Goal: Navigation & Orientation: Understand site structure

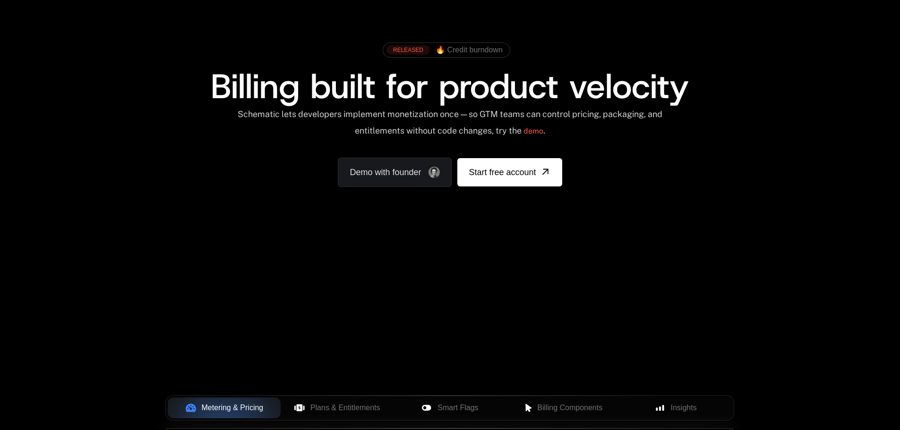
scroll to position [189, 0]
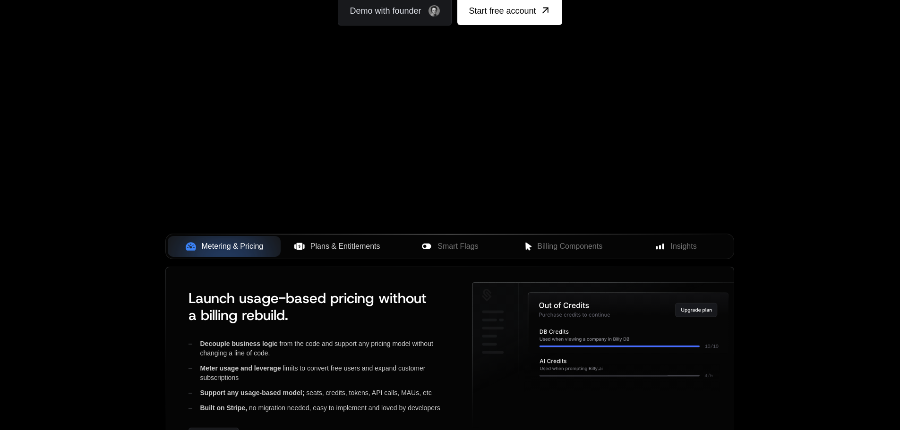
click at [339, 247] on span "Plans & Entitlements" at bounding box center [345, 246] width 70 height 11
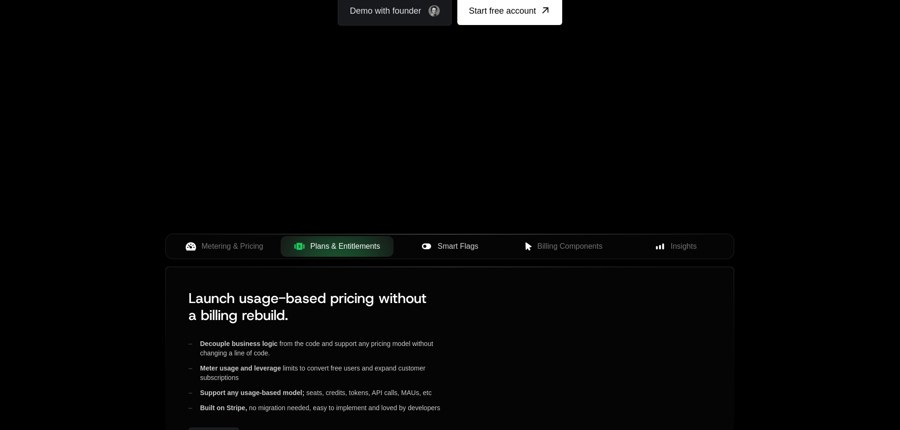
click at [440, 248] on span "Smart Flags" at bounding box center [458, 246] width 41 height 11
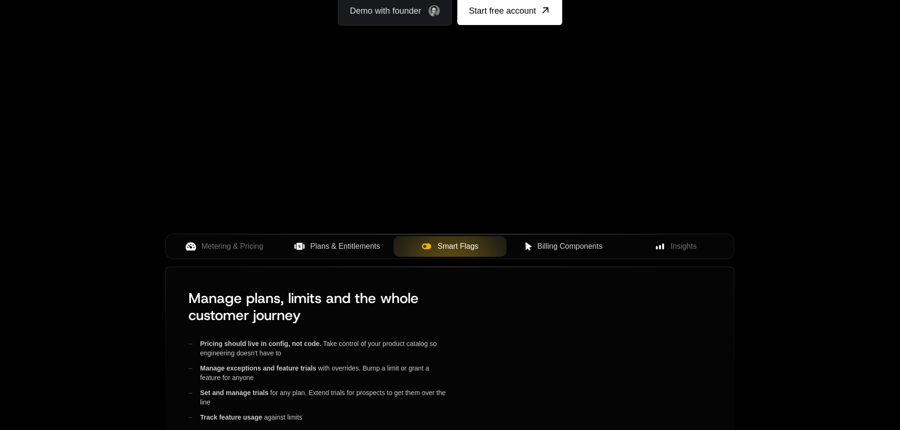
click at [568, 249] on span "Billing Components" at bounding box center [569, 246] width 65 height 11
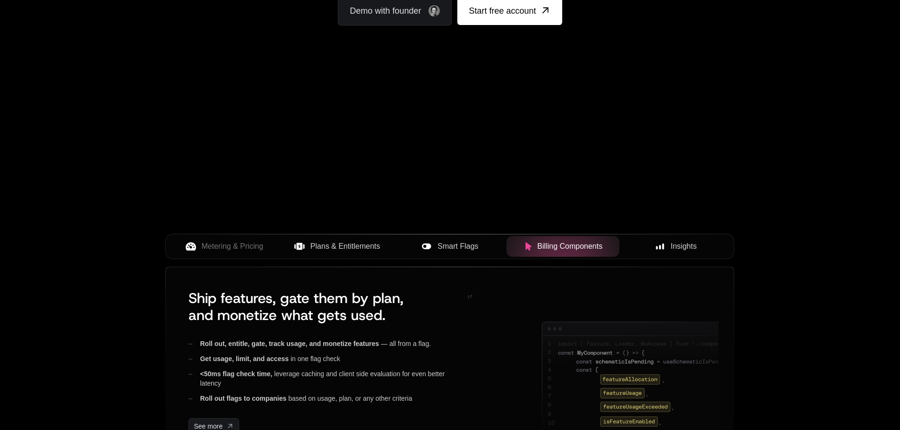
click at [679, 246] on span "Insights" at bounding box center [684, 246] width 26 height 11
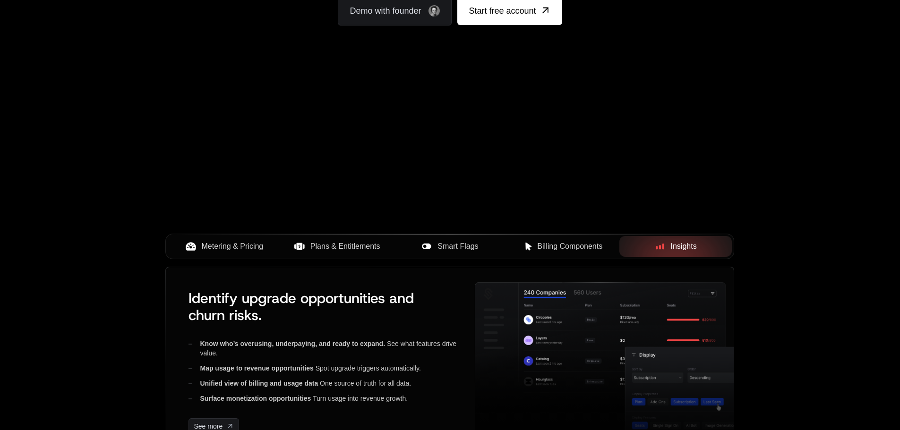
drag, startPoint x: 259, startPoint y: 257, endPoint x: 259, endPoint y: 249, distance: 7.6
click at [259, 249] on button "Metering & Pricing" at bounding box center [224, 246] width 113 height 21
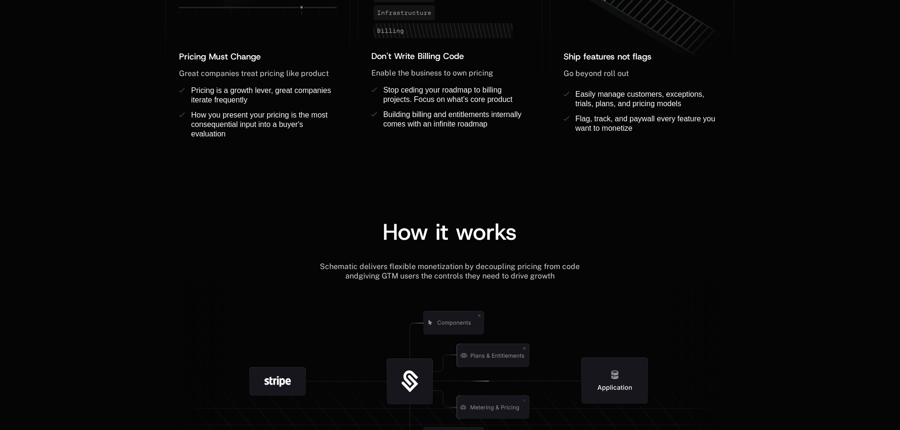
scroll to position [945, 0]
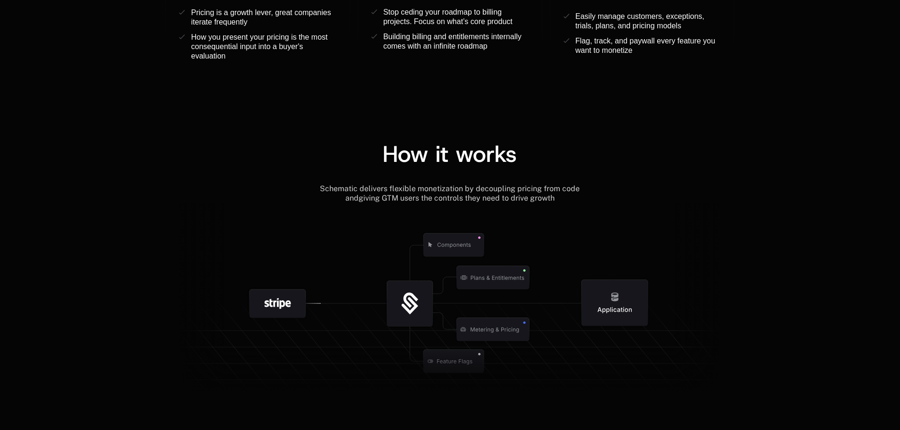
drag, startPoint x: 413, startPoint y: 297, endPoint x: 421, endPoint y: 326, distance: 29.7
click at [415, 328] on g at bounding box center [521, 361] width 873 height 331
drag, startPoint x: 469, startPoint y: 329, endPoint x: 503, endPoint y: 327, distance: 34.1
click at [503, 327] on g at bounding box center [515, 361] width 873 height 331
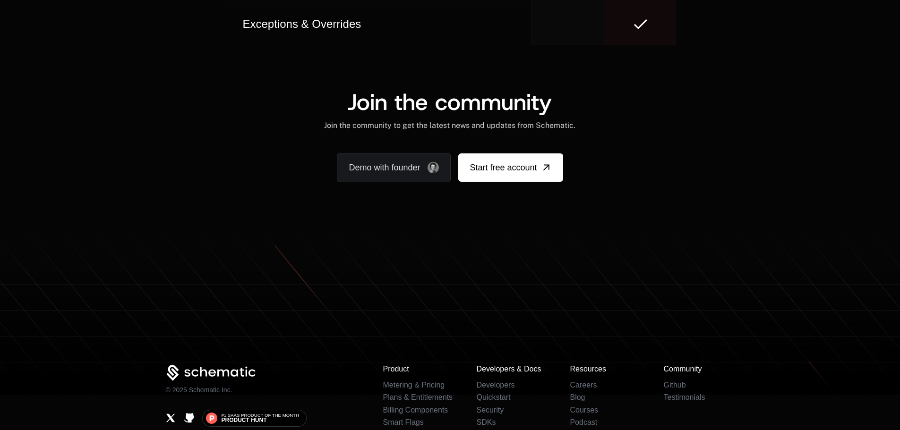
scroll to position [5783, 0]
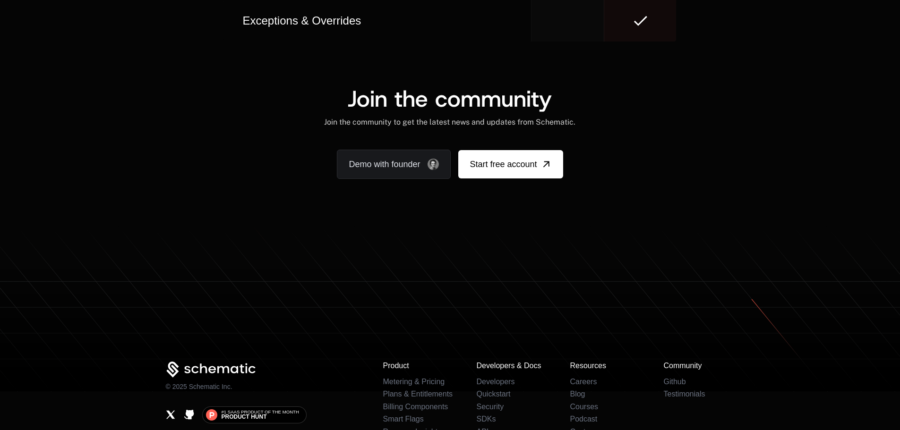
drag, startPoint x: 508, startPoint y: 320, endPoint x: 459, endPoint y: 322, distance: 48.7
click at [458, 323] on icon at bounding box center [450, 329] width 900 height 125
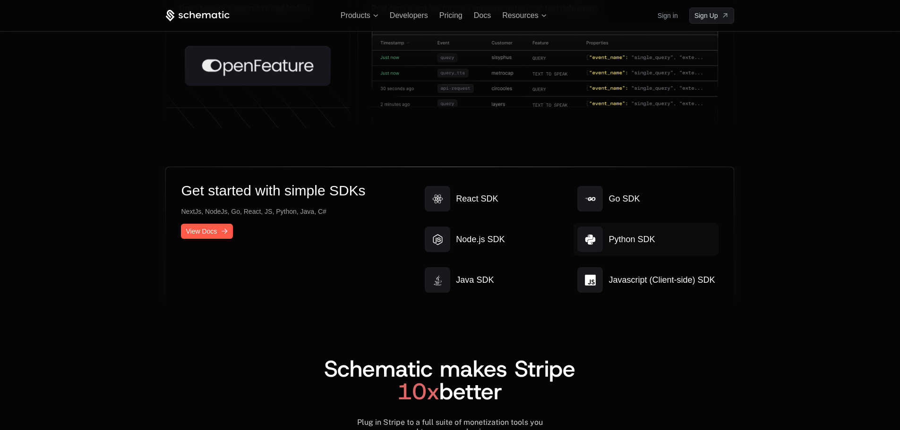
scroll to position [4698, 0]
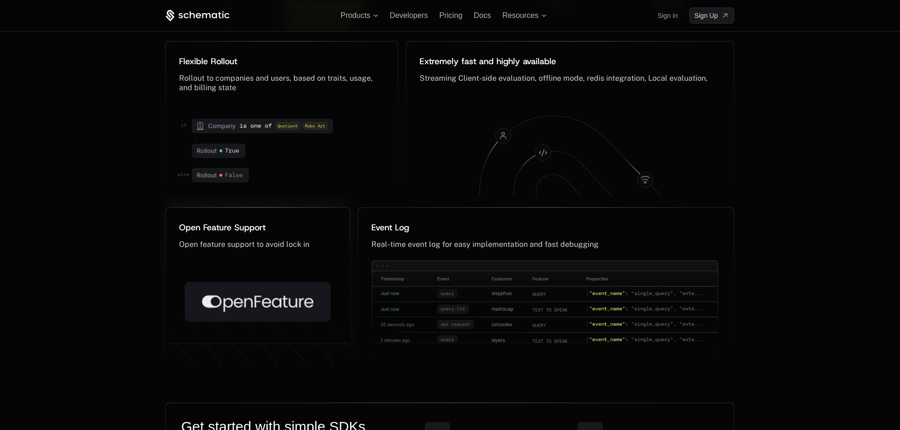
click at [311, 309] on icon at bounding box center [257, 303] width 145 height 40
click at [457, 301] on img at bounding box center [543, 325] width 349 height 128
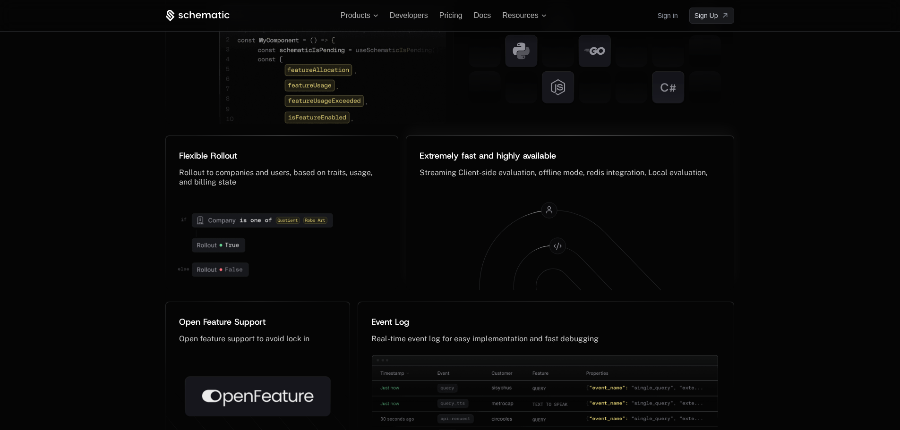
drag, startPoint x: 555, startPoint y: 235, endPoint x: 561, endPoint y: 232, distance: 6.3
click at [561, 232] on icon at bounding box center [580, 275] width 201 height 130
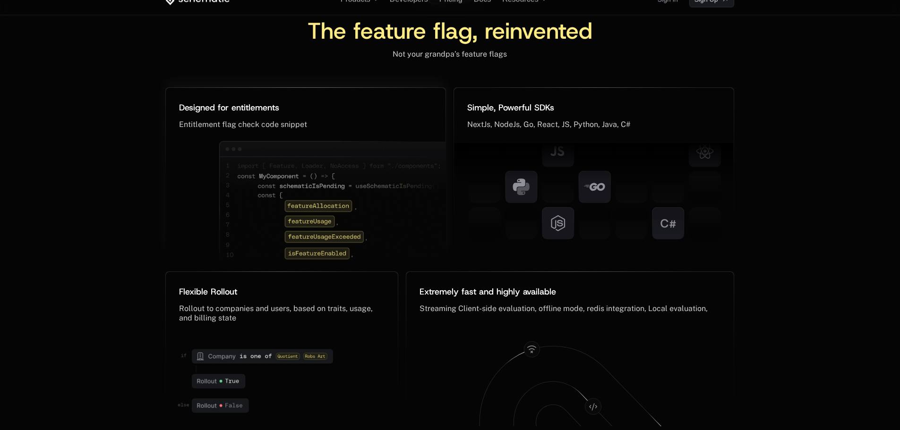
scroll to position [4450, 0]
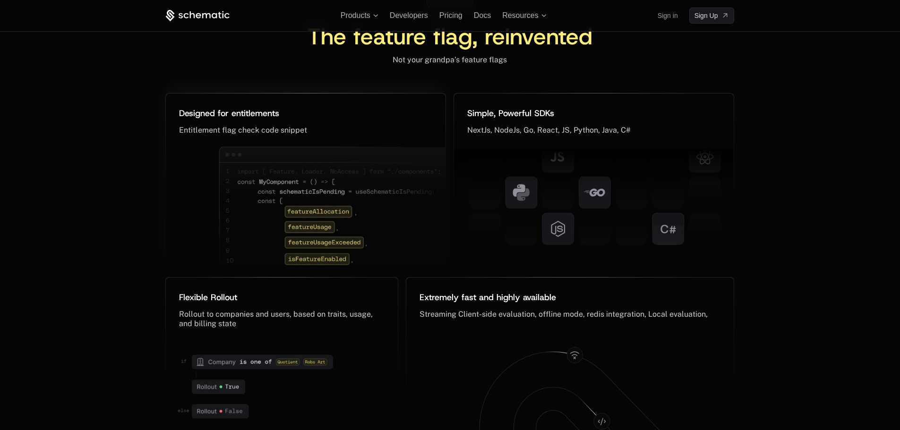
click at [368, 181] on img at bounding box center [335, 214] width 232 height 136
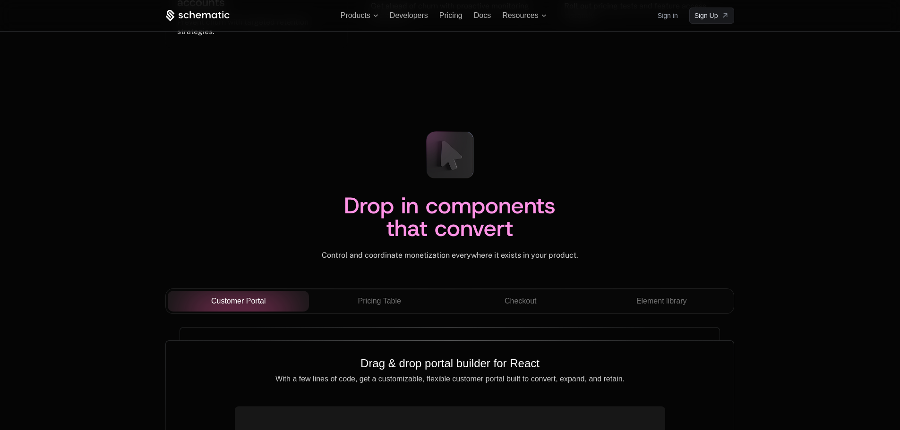
scroll to position [3080, 0]
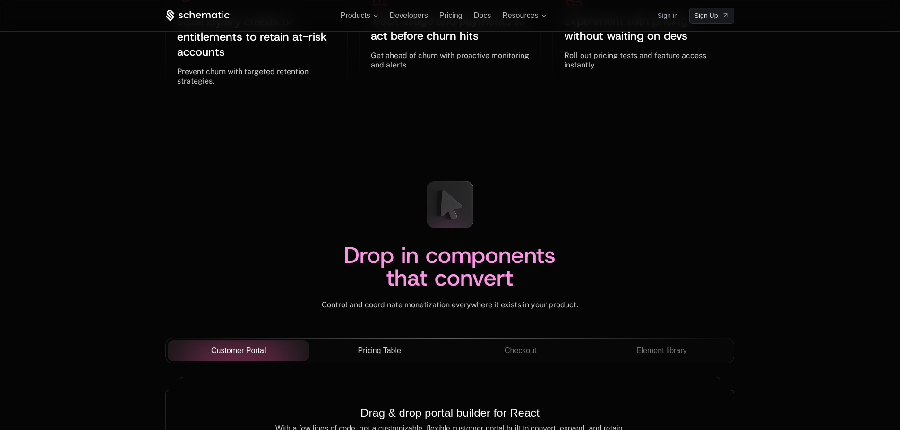
click at [378, 352] on span "Pricing Table" at bounding box center [379, 350] width 43 height 11
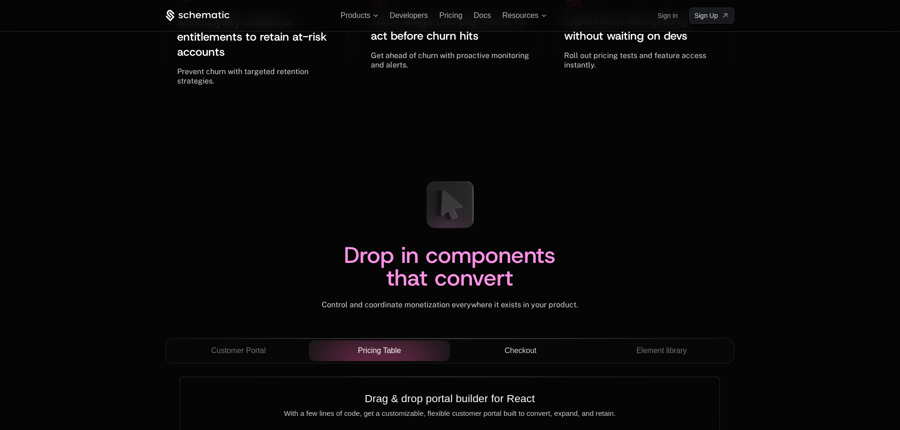
click at [523, 350] on span "Checkout" at bounding box center [521, 350] width 32 height 11
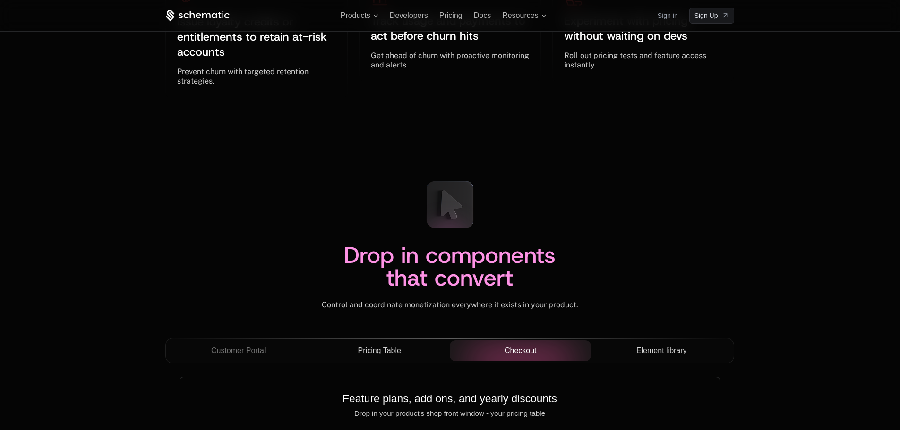
click at [671, 352] on span "Element library" at bounding box center [661, 350] width 51 height 11
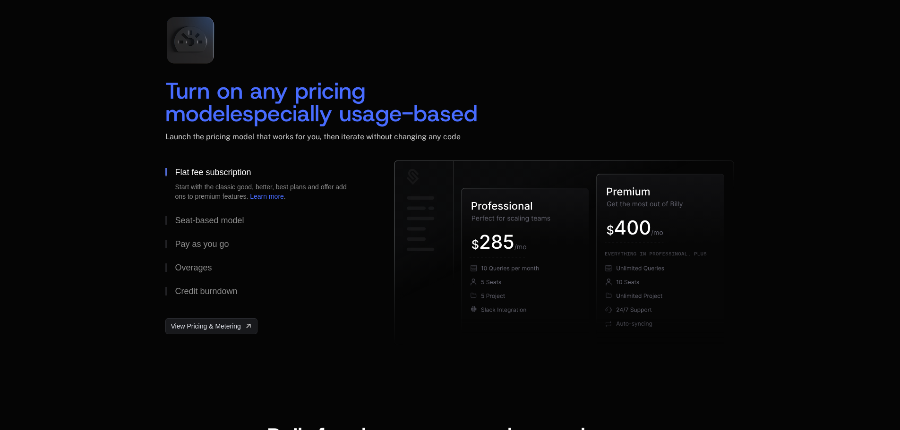
scroll to position [1379, 0]
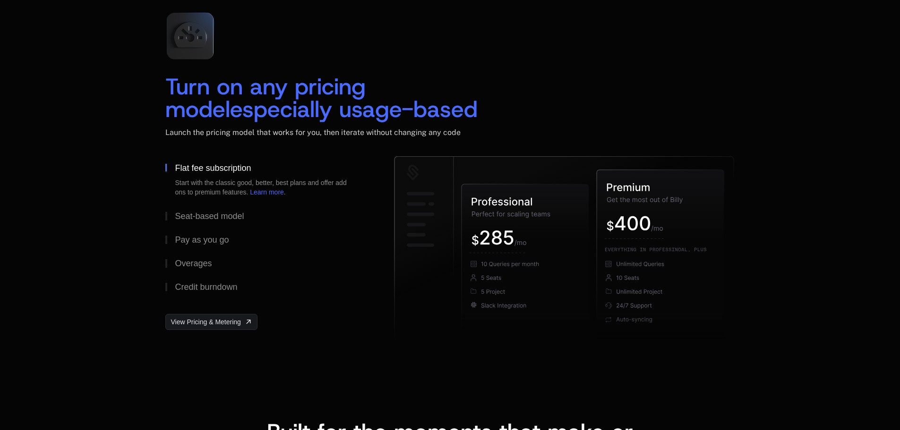
drag, startPoint x: 548, startPoint y: 284, endPoint x: 518, endPoint y: 281, distance: 30.5
click at [518, 281] on icon at bounding box center [525, 258] width 127 height 149
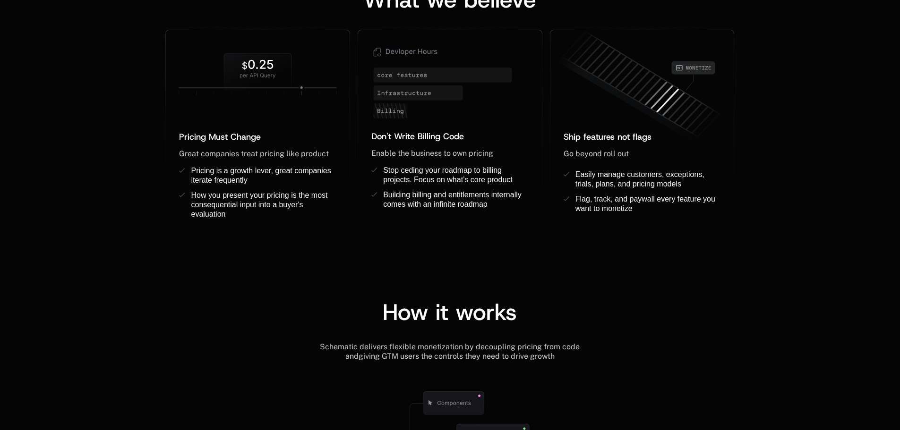
scroll to position [954, 0]
